Goal: Task Accomplishment & Management: Use online tool/utility

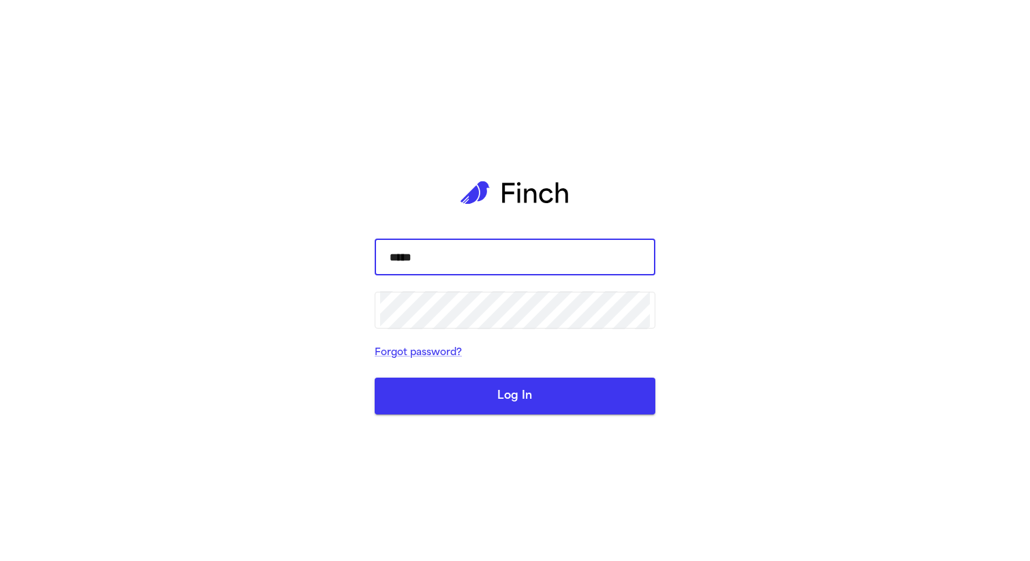
type input "******"
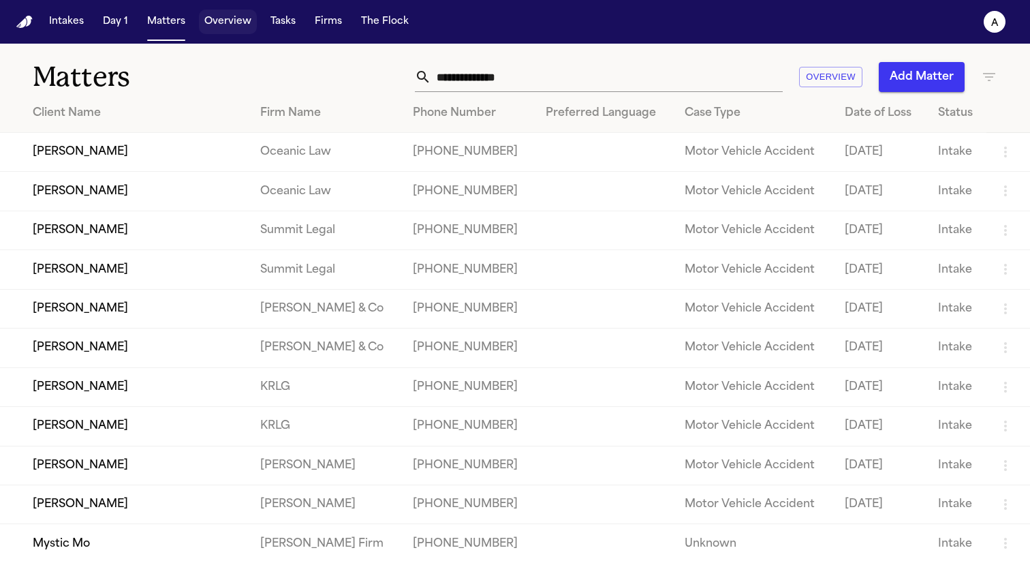
click at [228, 14] on button "Overview" at bounding box center [228, 22] width 58 height 25
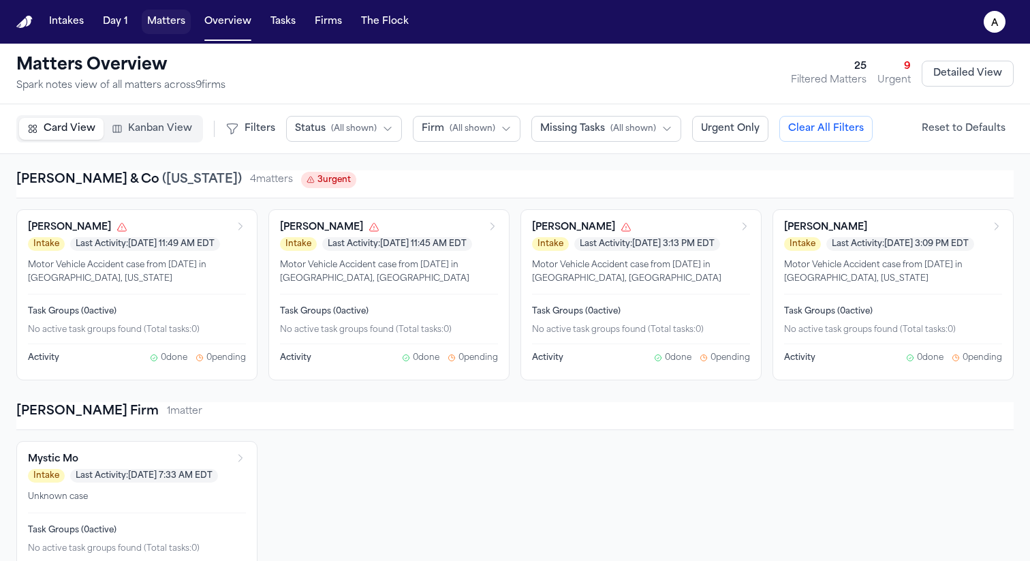
click at [170, 12] on button "Matters" at bounding box center [166, 22] width 49 height 25
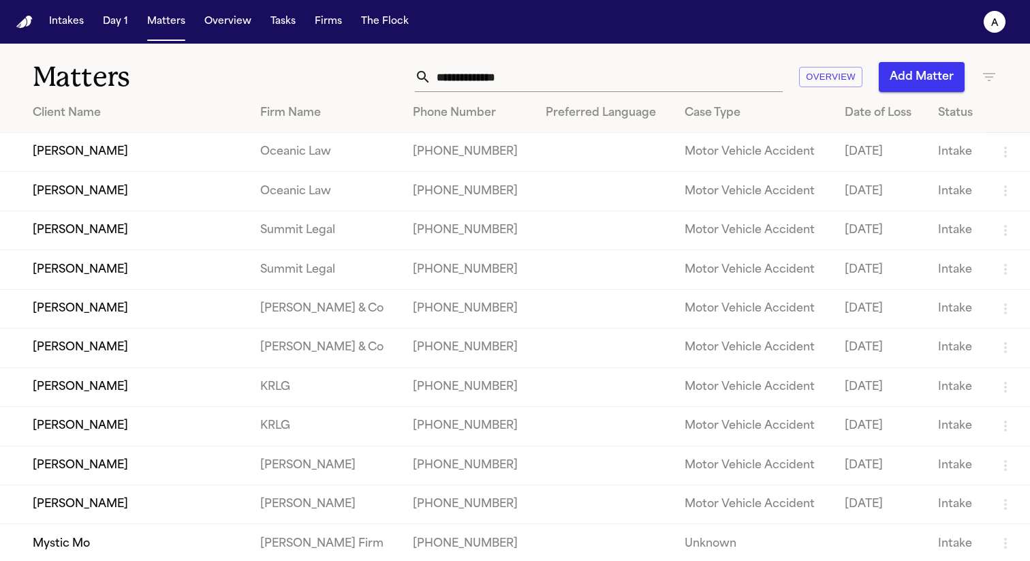
click at [153, 142] on td "[PERSON_NAME]" at bounding box center [124, 152] width 249 height 39
click at [196, 119] on div "Client Name" at bounding box center [136, 113] width 206 height 16
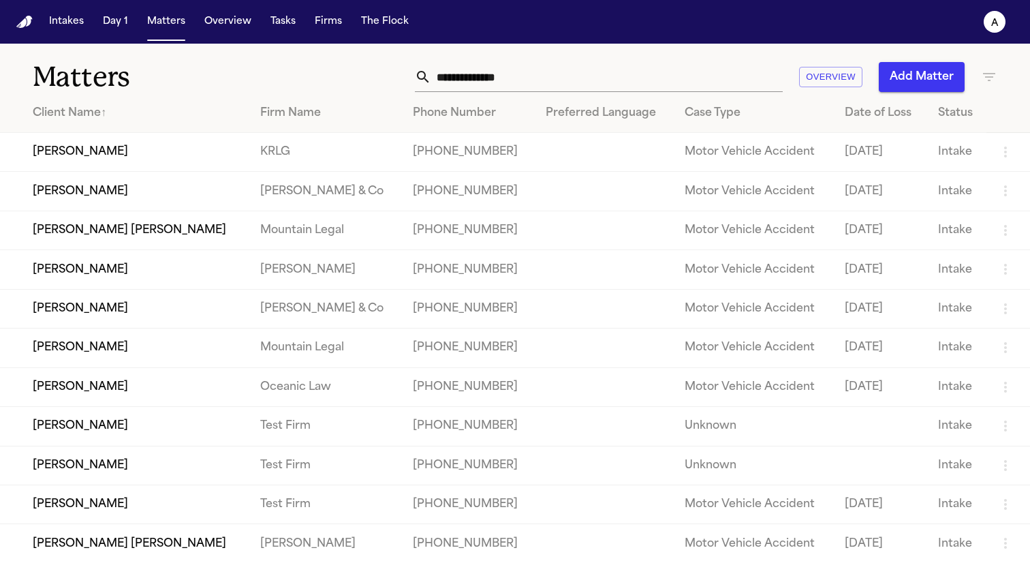
click at [184, 149] on td "[PERSON_NAME]" at bounding box center [124, 152] width 249 height 39
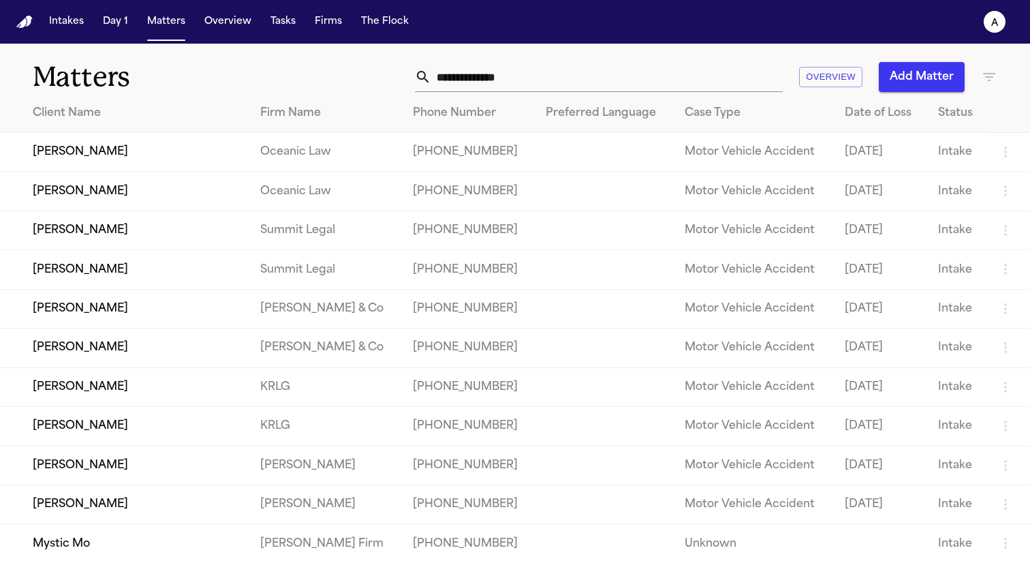
click at [179, 184] on td "[PERSON_NAME]" at bounding box center [124, 191] width 249 height 39
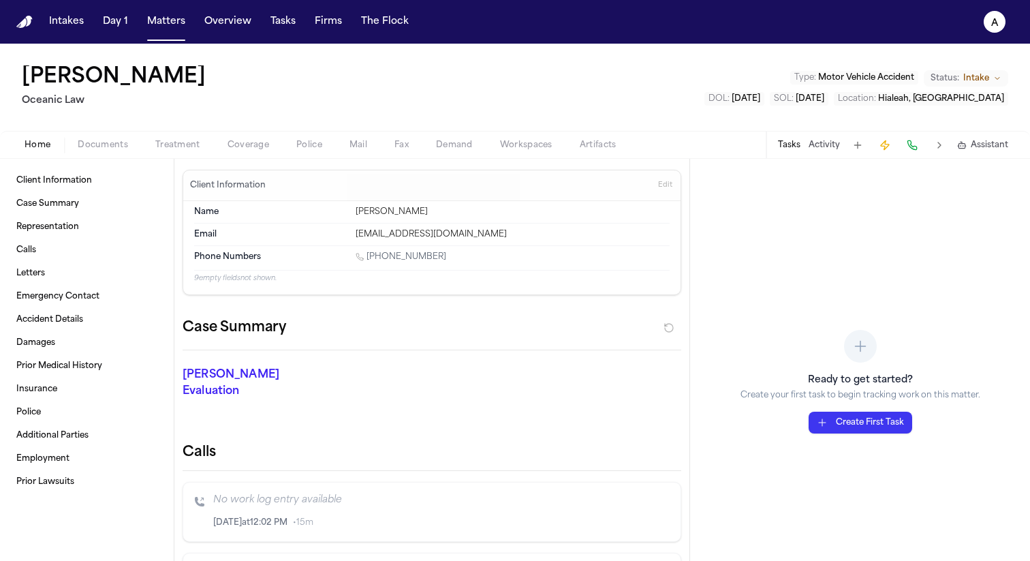
click at [189, 149] on span "Treatment" at bounding box center [177, 145] width 45 height 11
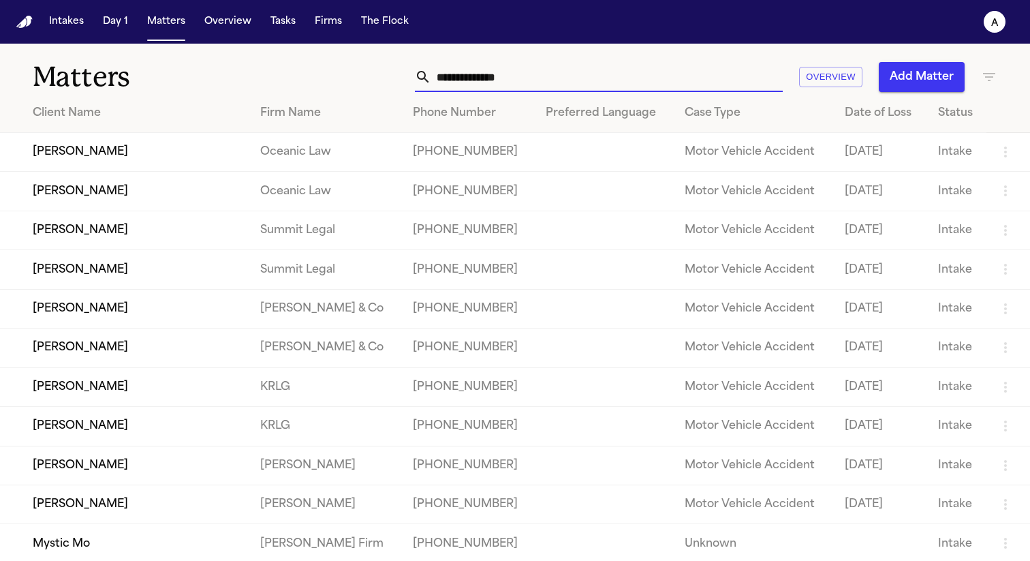
click at [482, 86] on input "text" at bounding box center [607, 77] width 352 height 30
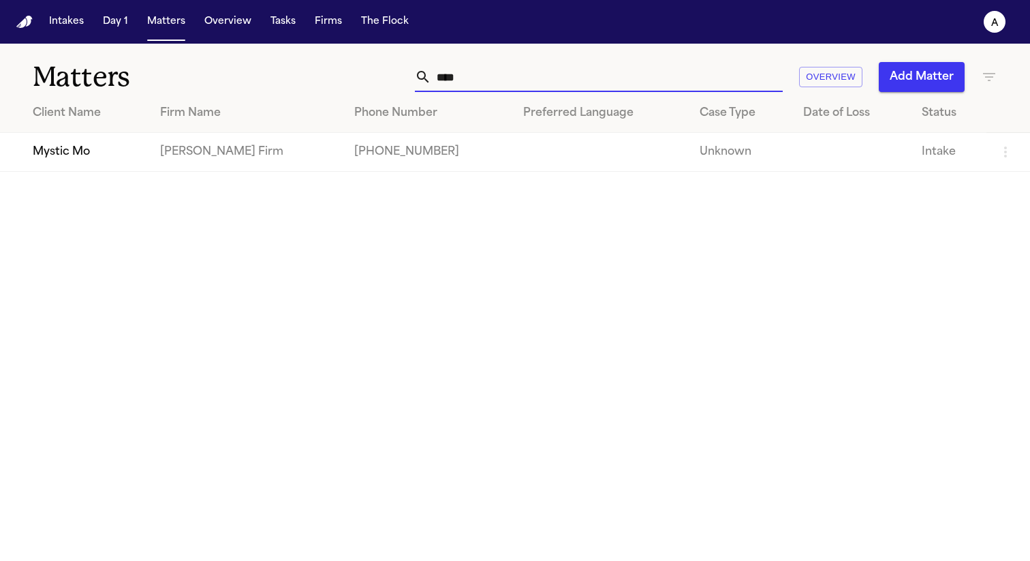
type input "****"
click at [145, 157] on td "Mystic Mo" at bounding box center [74, 152] width 149 height 39
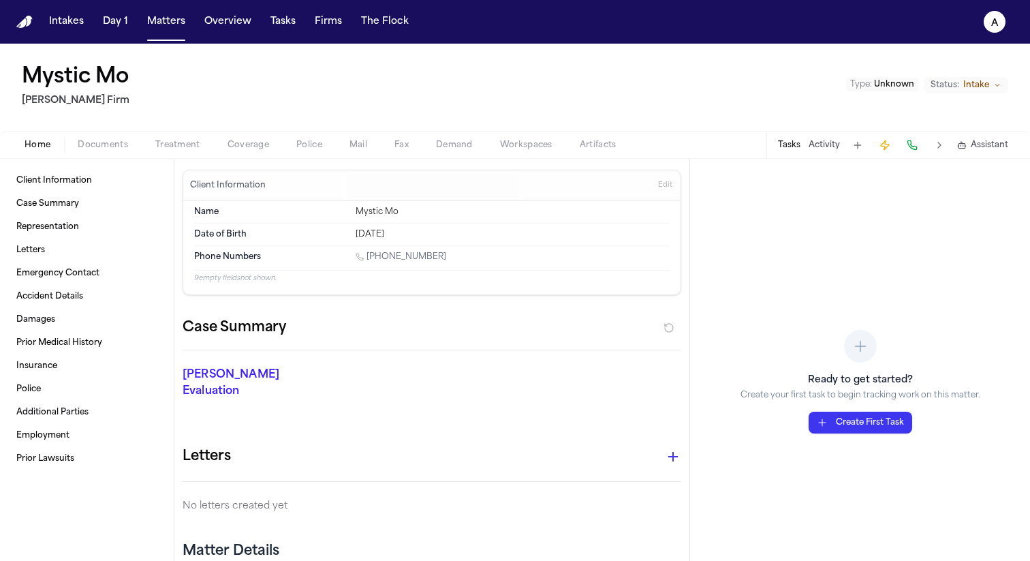
click at [174, 143] on span "Treatment" at bounding box center [177, 145] width 45 height 11
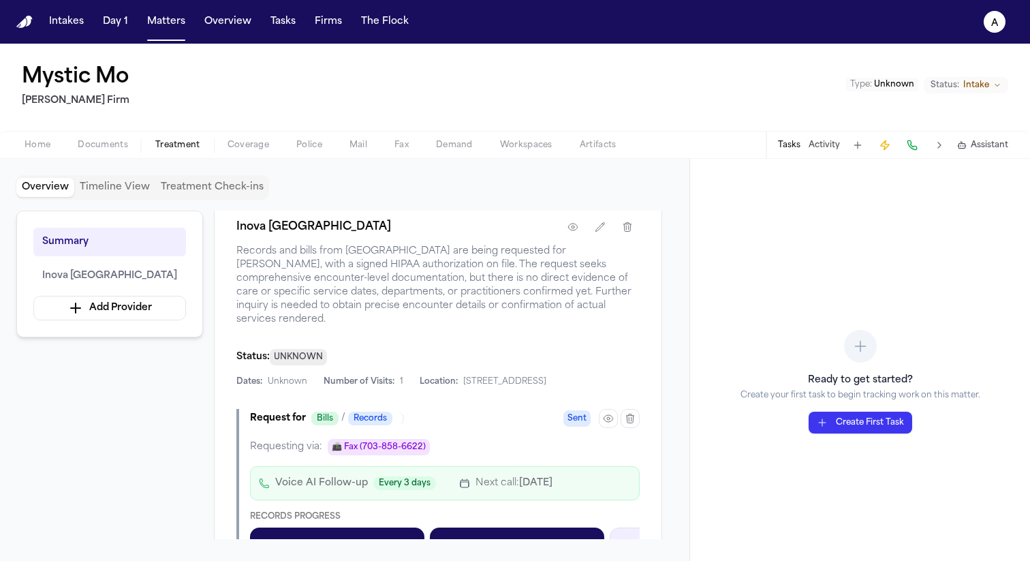
scroll to position [322, 0]
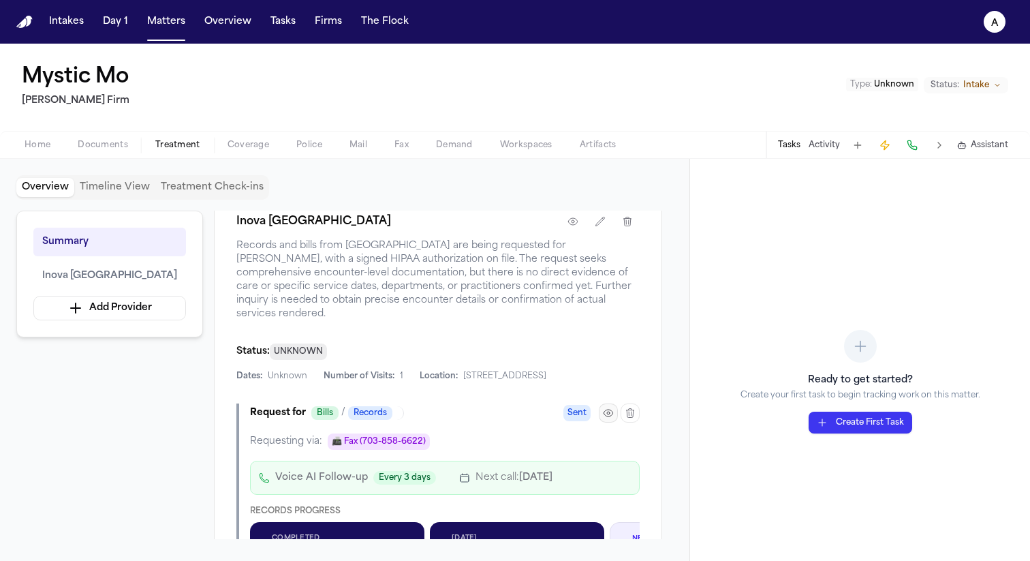
click at [610, 405] on button "button" at bounding box center [608, 412] width 19 height 19
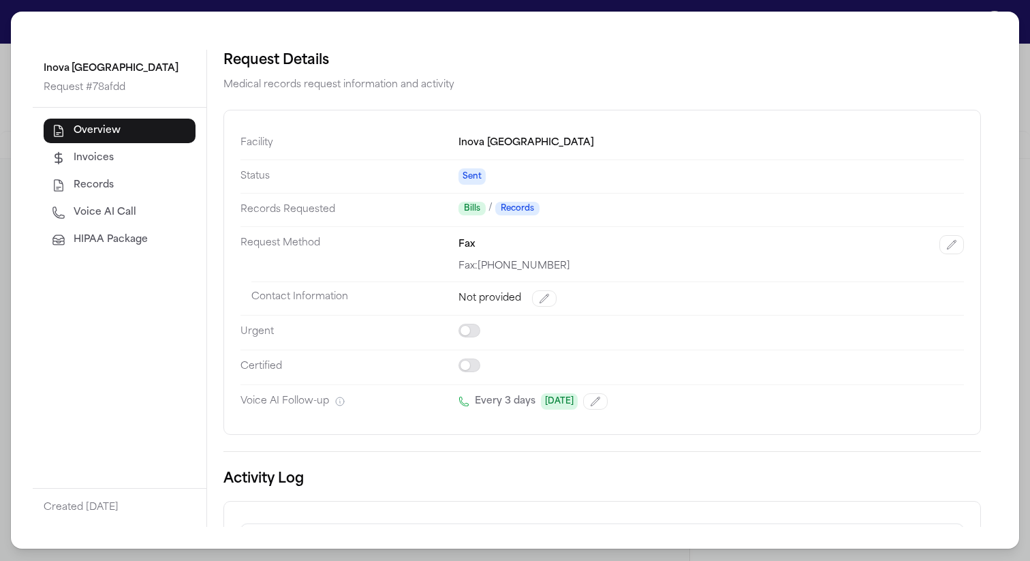
click at [179, 235] on button "HIPAA Package" at bounding box center [120, 240] width 152 height 25
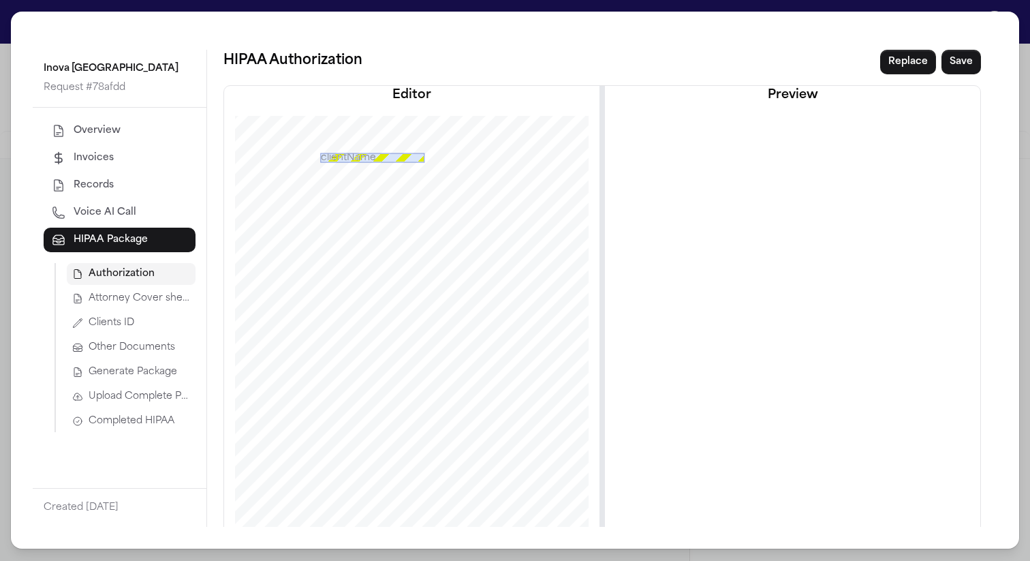
click at [147, 287] on div "Authorization Attorney Cover sheet Clients ID Other Documents Generate Package …" at bounding box center [125, 347] width 141 height 169
click at [148, 293] on span "Attorney Cover sheet" at bounding box center [140, 299] width 102 height 14
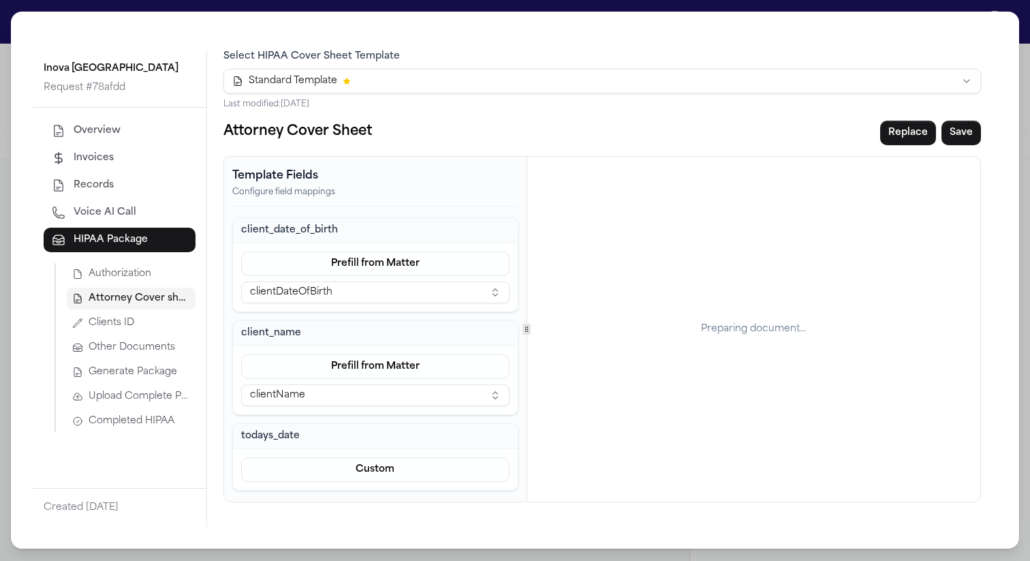
click at [166, 276] on button "Authorization" at bounding box center [131, 274] width 129 height 22
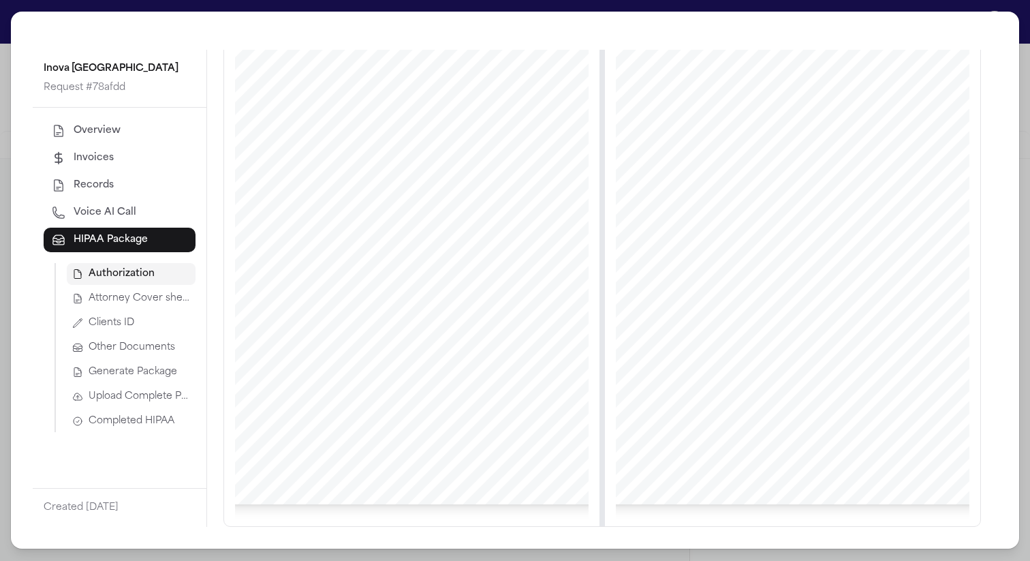
scroll to position [0, 0]
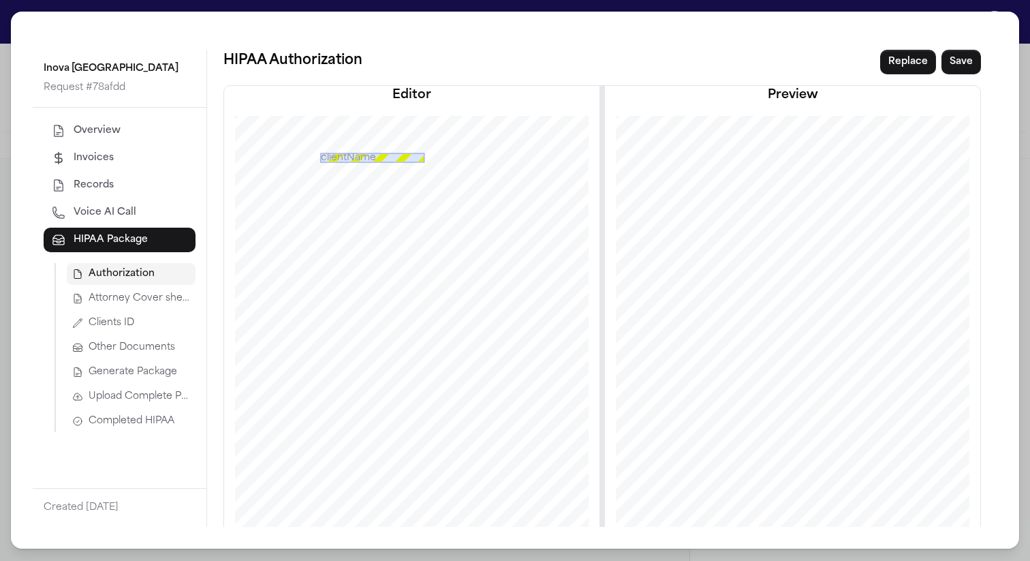
click at [169, 289] on button "Attorney Cover sheet" at bounding box center [131, 299] width 129 height 22
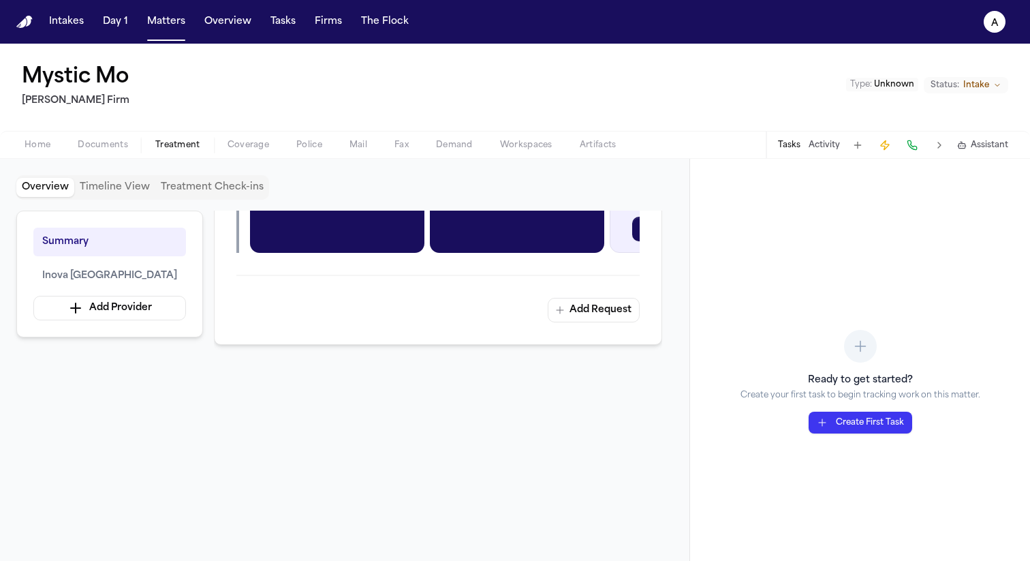
scroll to position [477, 0]
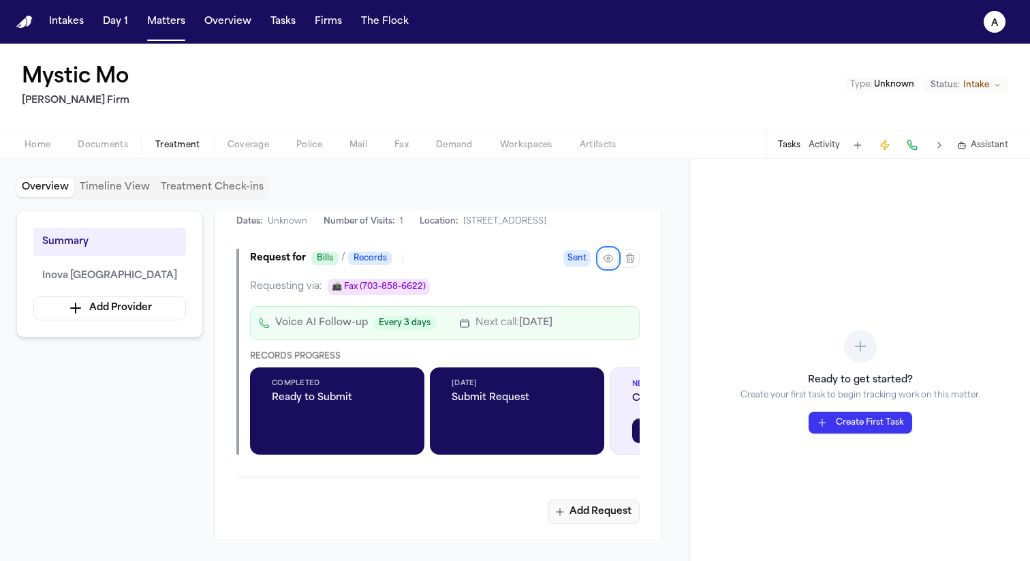
click at [575, 499] on button "Add Request" at bounding box center [594, 511] width 92 height 25
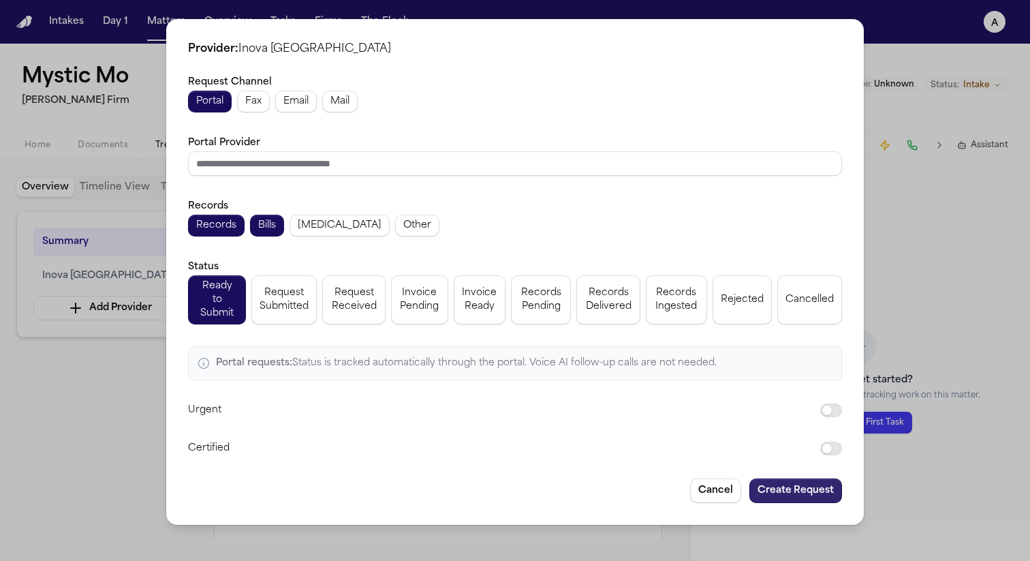
click at [798, 488] on button "Create Request" at bounding box center [796, 490] width 93 height 25
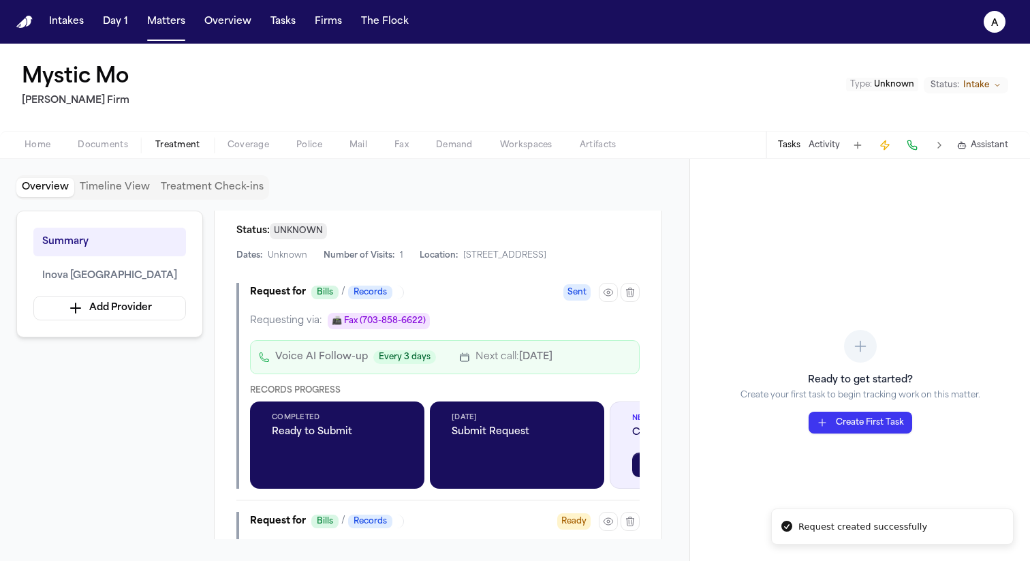
scroll to position [511, 0]
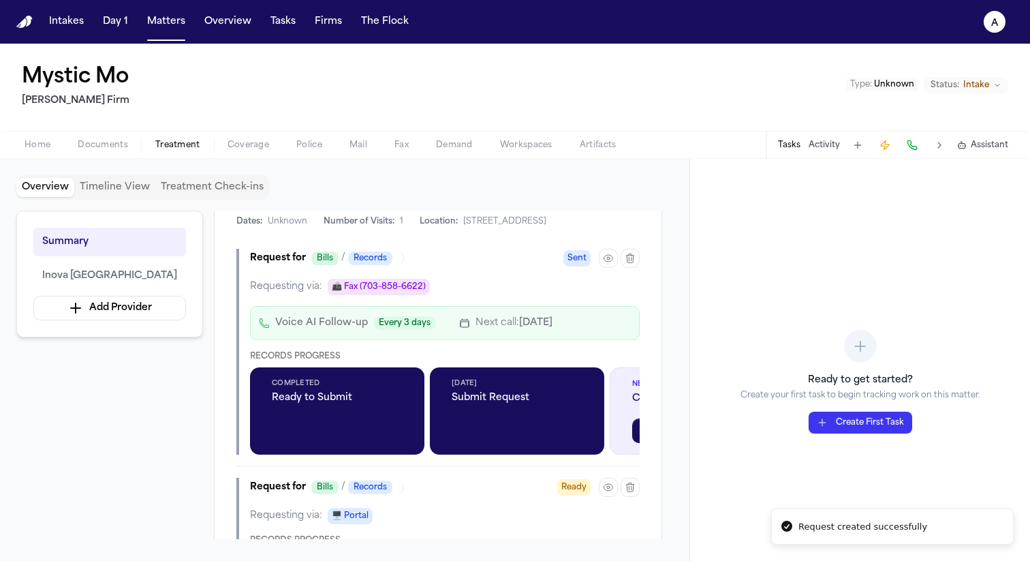
click at [611, 482] on icon "button" at bounding box center [608, 487] width 11 height 11
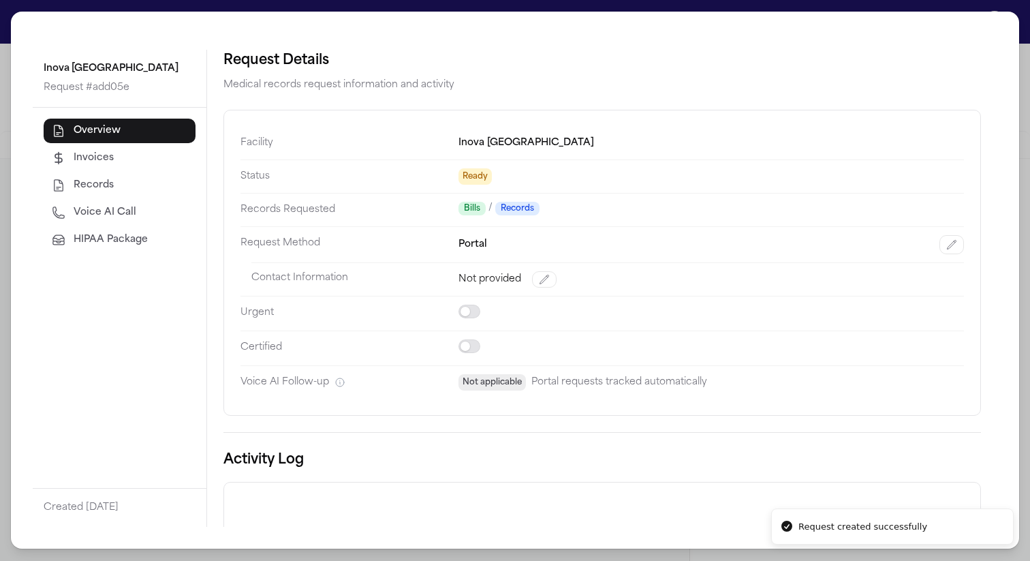
click at [119, 243] on span "HIPAA Package" at bounding box center [111, 240] width 74 height 14
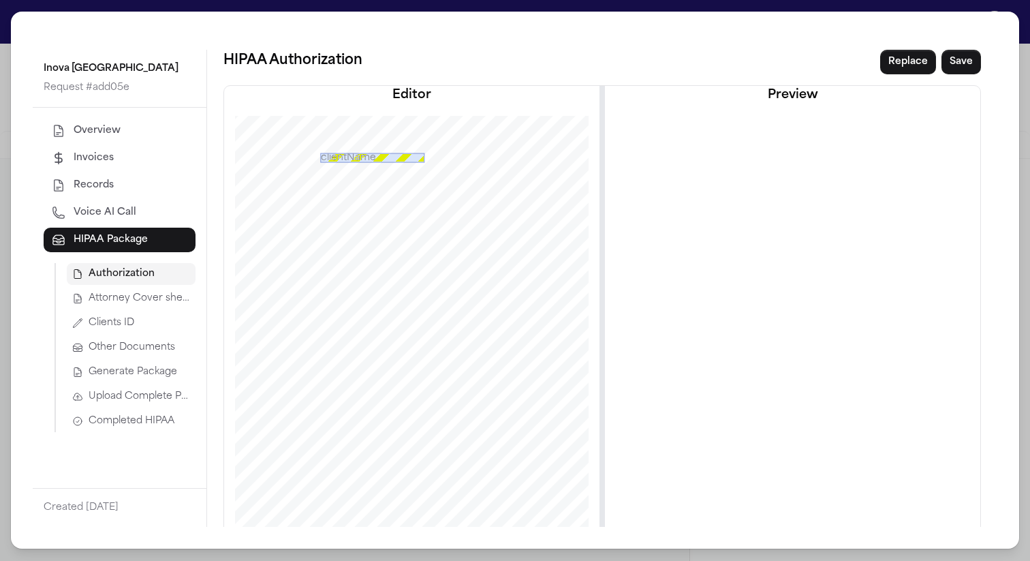
click at [162, 307] on button "Attorney Cover sheet" at bounding box center [131, 299] width 129 height 22
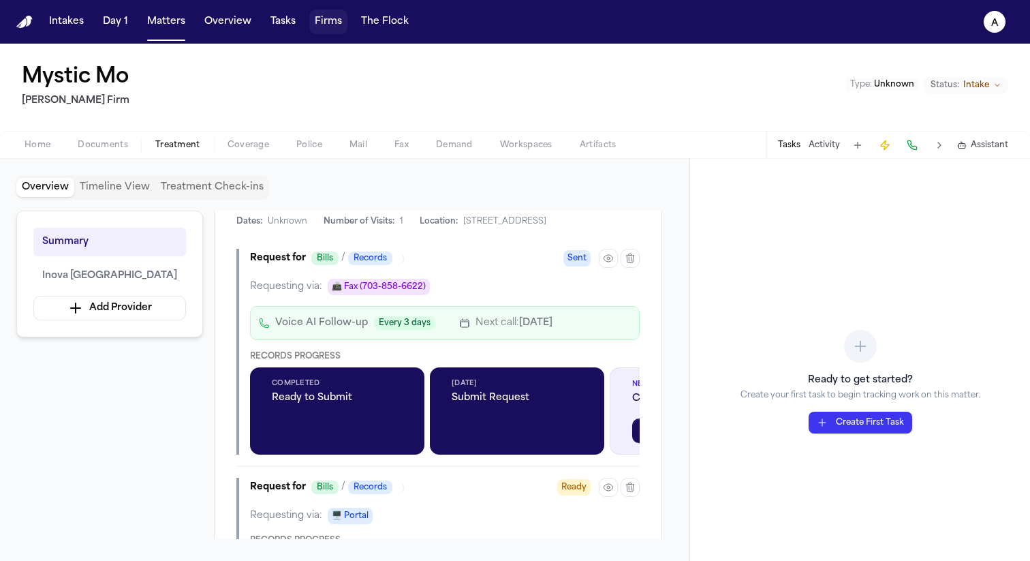
click at [327, 23] on button "Firms" at bounding box center [328, 22] width 38 height 25
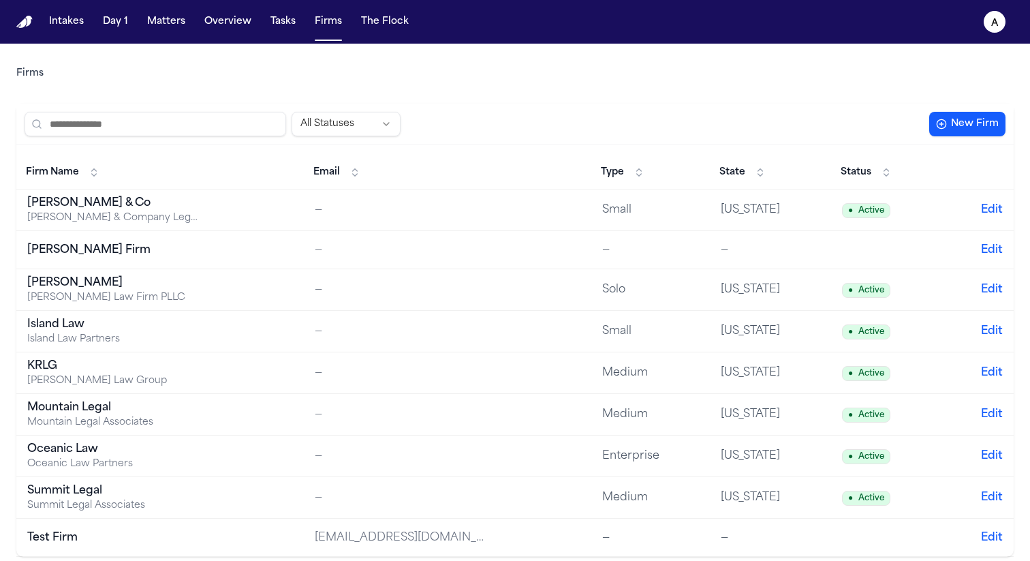
click at [163, 226] on td "[PERSON_NAME] & Co [PERSON_NAME] & Company Legal Services" at bounding box center [160, 210] width 288 height 42
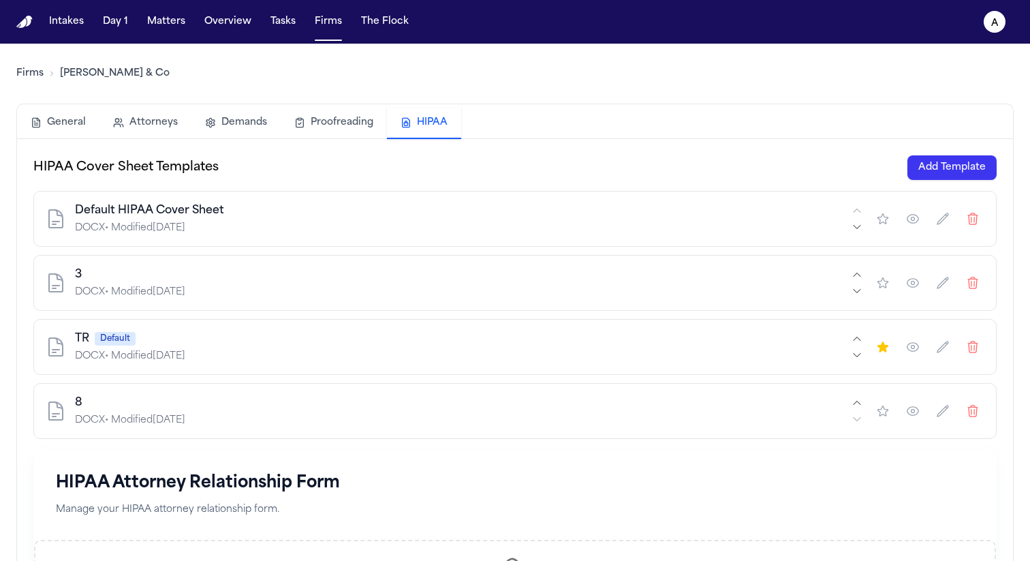
click at [418, 116] on button "HIPAA" at bounding box center [424, 123] width 74 height 31
click at [906, 219] on icon "button" at bounding box center [913, 219] width 14 height 14
